Goal: Obtain resource: Obtain resource

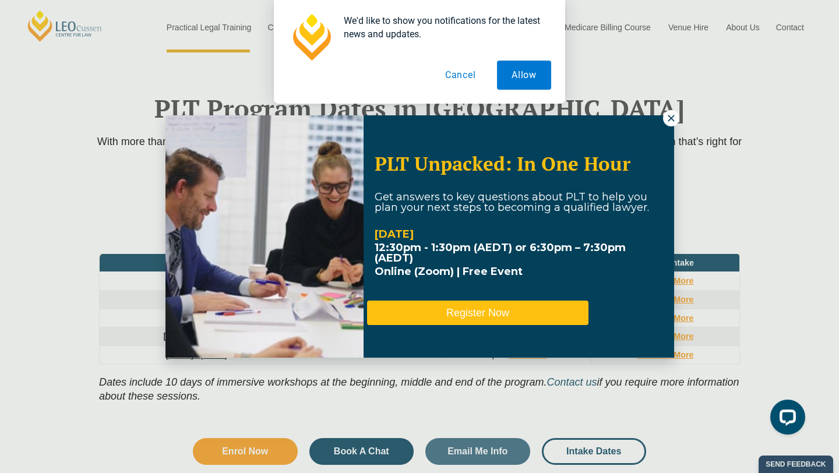
click at [504, 304] on button "Register Now" at bounding box center [477, 313] width 221 height 24
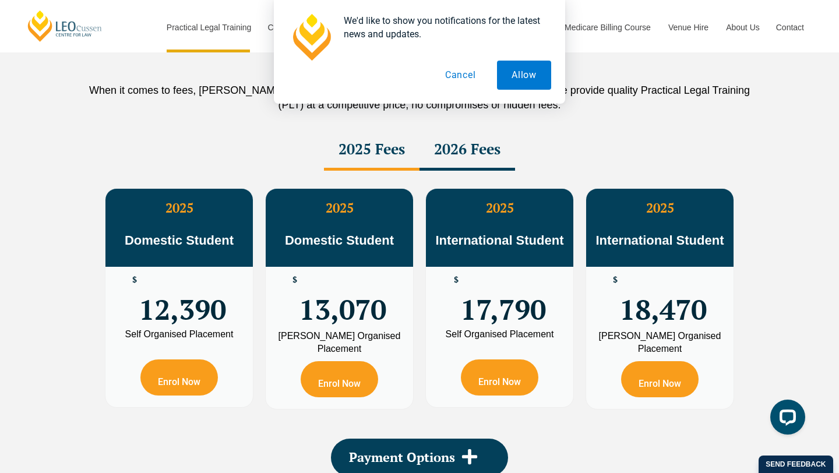
click at [467, 71] on button "Cancel" at bounding box center [460, 75] width 60 height 29
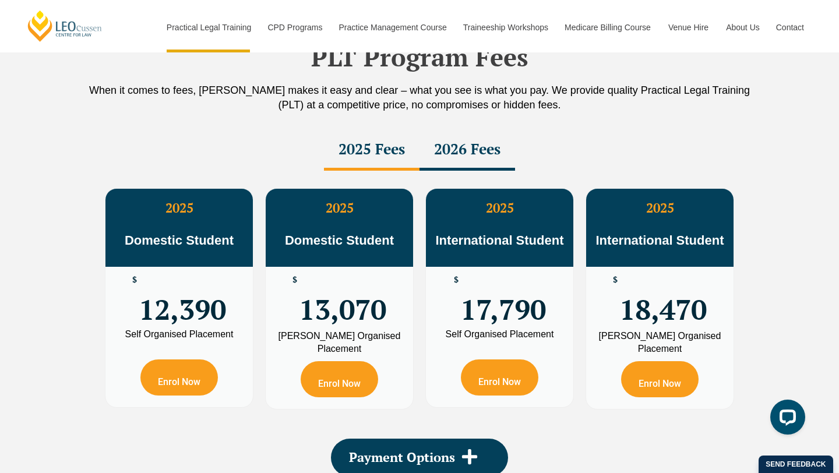
click at [471, 153] on div "2026 Fees" at bounding box center [467, 150] width 96 height 41
click at [383, 156] on div "2025 Fees" at bounding box center [372, 150] width 96 height 41
click at [469, 156] on div "2026 Fees" at bounding box center [467, 150] width 96 height 41
click at [369, 144] on div "2025 Fees" at bounding box center [372, 150] width 96 height 41
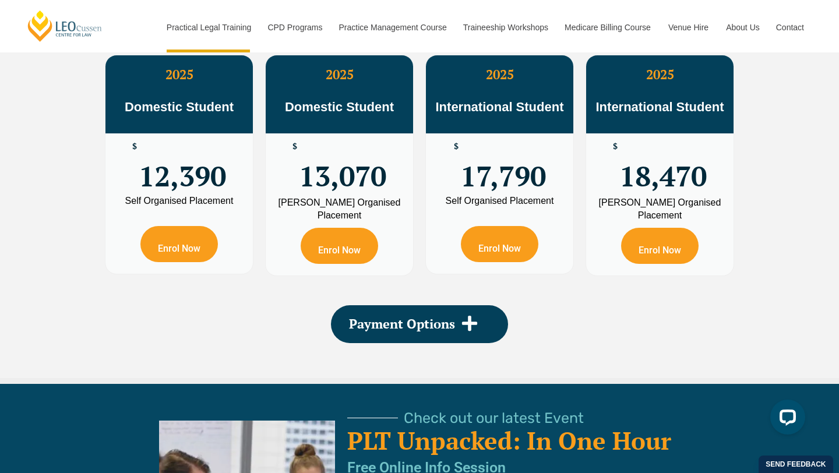
scroll to position [2186, 0]
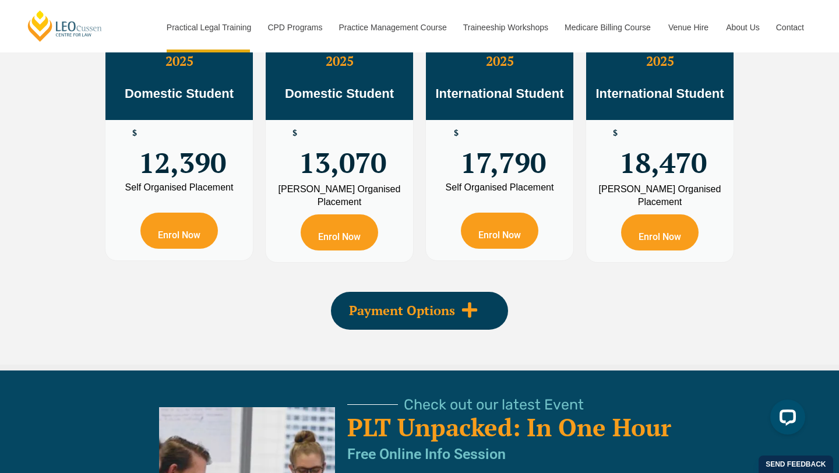
click at [466, 316] on icon at bounding box center [469, 309] width 17 height 17
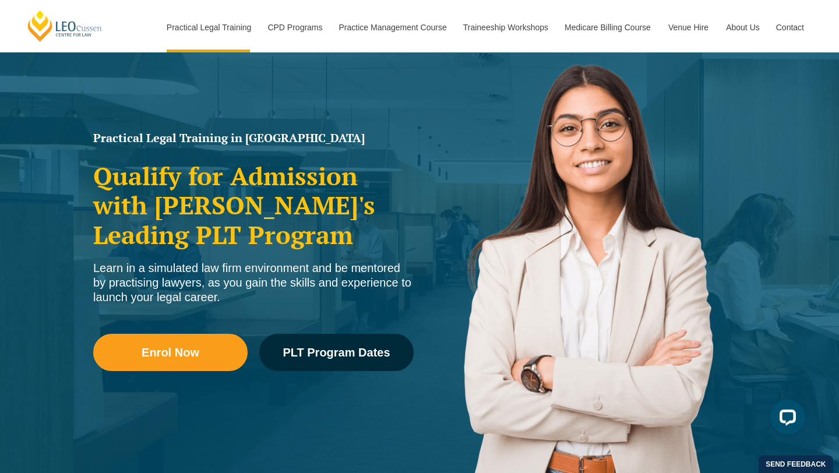
scroll to position [85, 0]
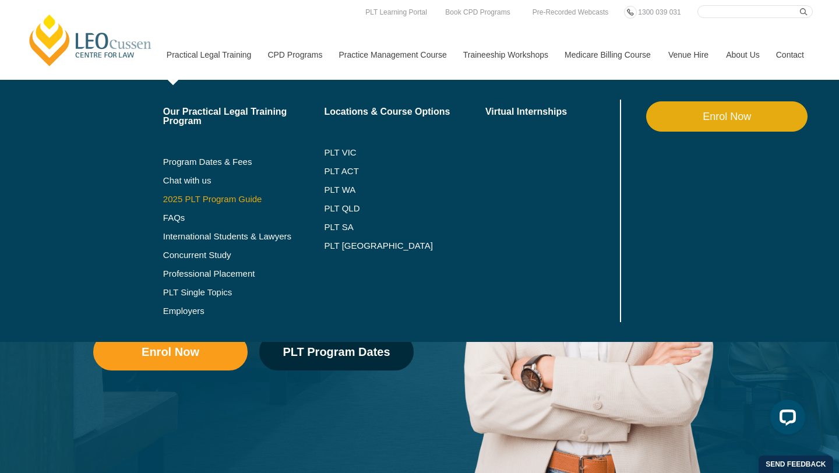
click at [207, 202] on link "2025 PLT Program Guide" at bounding box center [229, 199] width 132 height 9
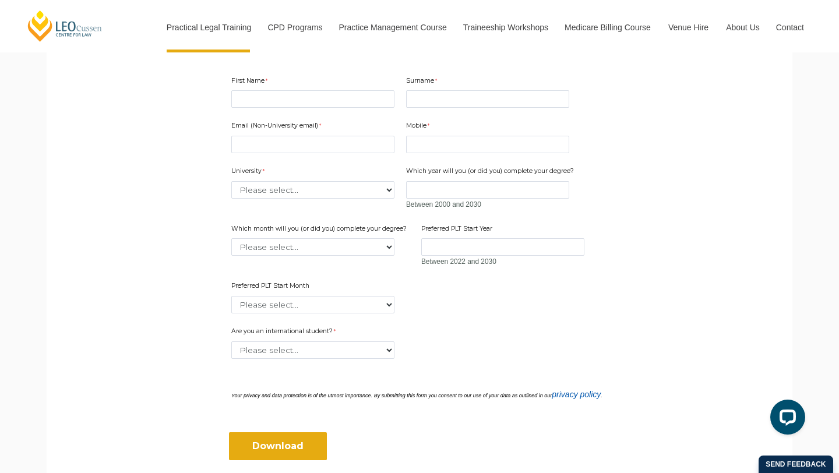
scroll to position [154, 0]
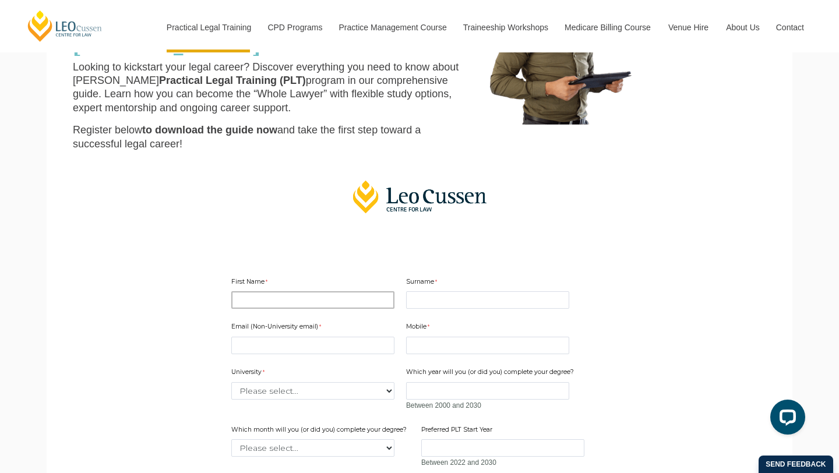
click at [316, 304] on input "First Name" at bounding box center [312, 299] width 163 height 17
type input "Parminder"
type input "Gill"
type input "parminder1802@hotmail.com"
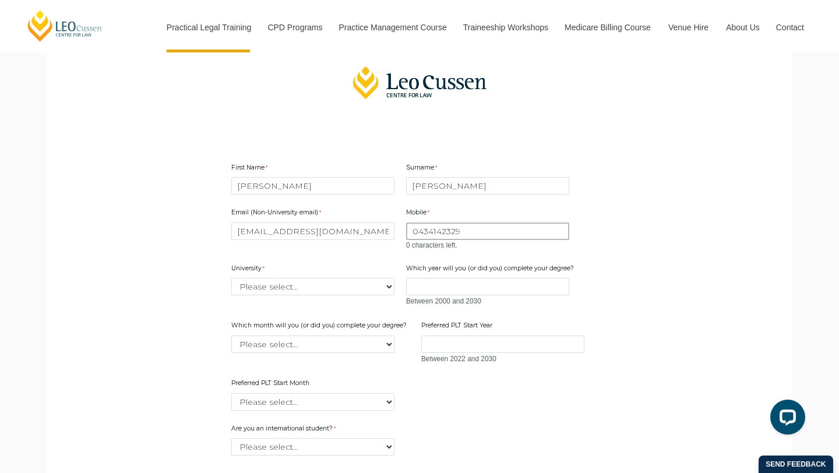
scroll to position [279, 0]
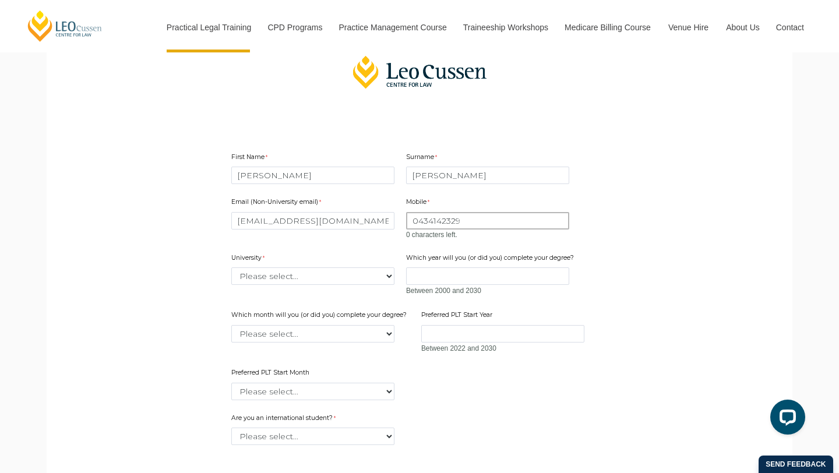
type input "0434142329"
click at [299, 281] on div "Email (Non-University email) parminder1802@hotmail.com Mobile 0434142329 0 char…" at bounding box center [420, 293] width 386 height 215
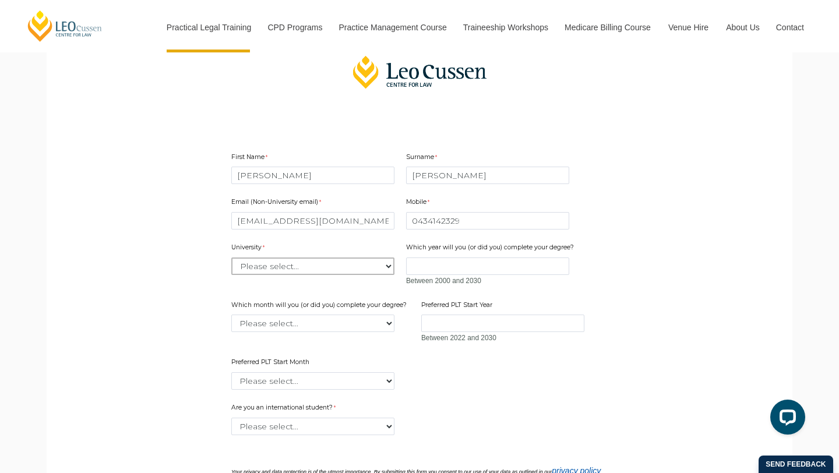
select select "tfa_2192"
click at [438, 268] on input "Which year will you (or did you) complete your degree?" at bounding box center [487, 265] width 163 height 17
type input "2021"
click at [314, 331] on select "Please select... January February March April May June July August September Oc…" at bounding box center [312, 322] width 163 height 17
select select "tfa_2232"
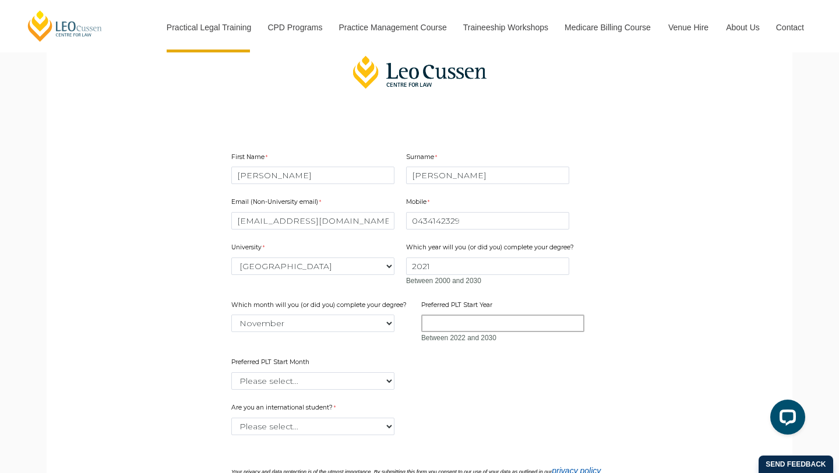
click at [471, 317] on input "Preferred PLT Start Year" at bounding box center [502, 322] width 163 height 17
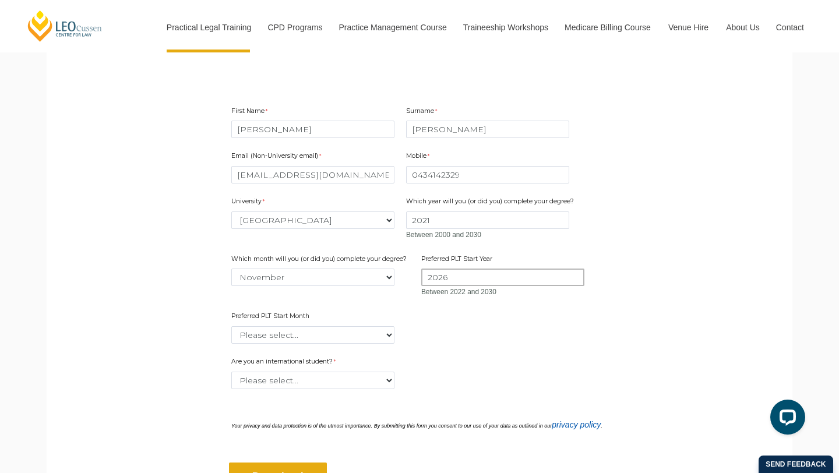
scroll to position [438, 0]
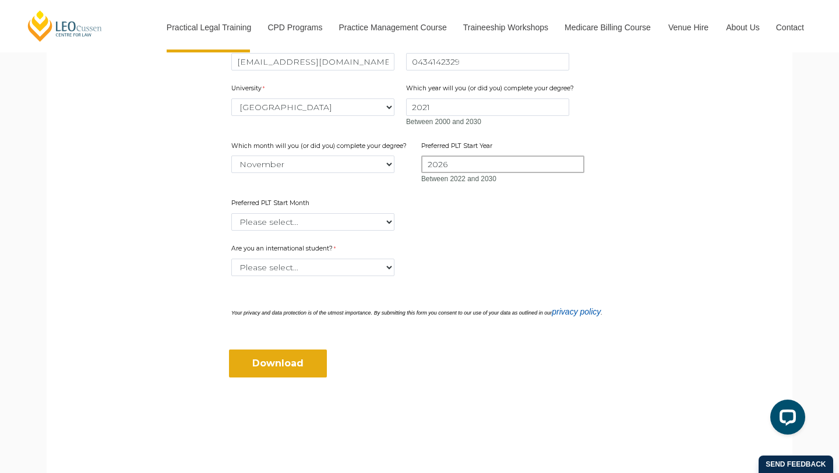
type input "2026"
click at [353, 218] on select "Please select... January February March April May June July August September Oc…" at bounding box center [312, 221] width 163 height 17
select select "tfa_2339"
click at [310, 262] on select "Please select... Yes No" at bounding box center [312, 267] width 163 height 17
select select "tfa_60"
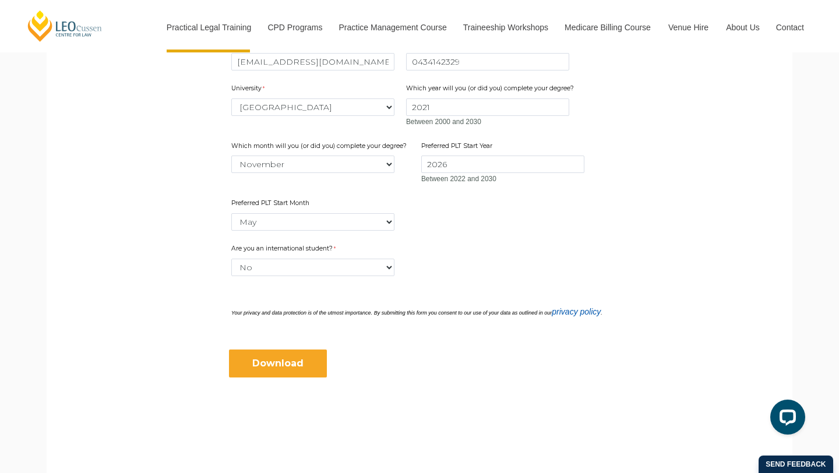
click at [292, 361] on input "Download" at bounding box center [278, 363] width 98 height 28
